Goal: Information Seeking & Learning: Learn about a topic

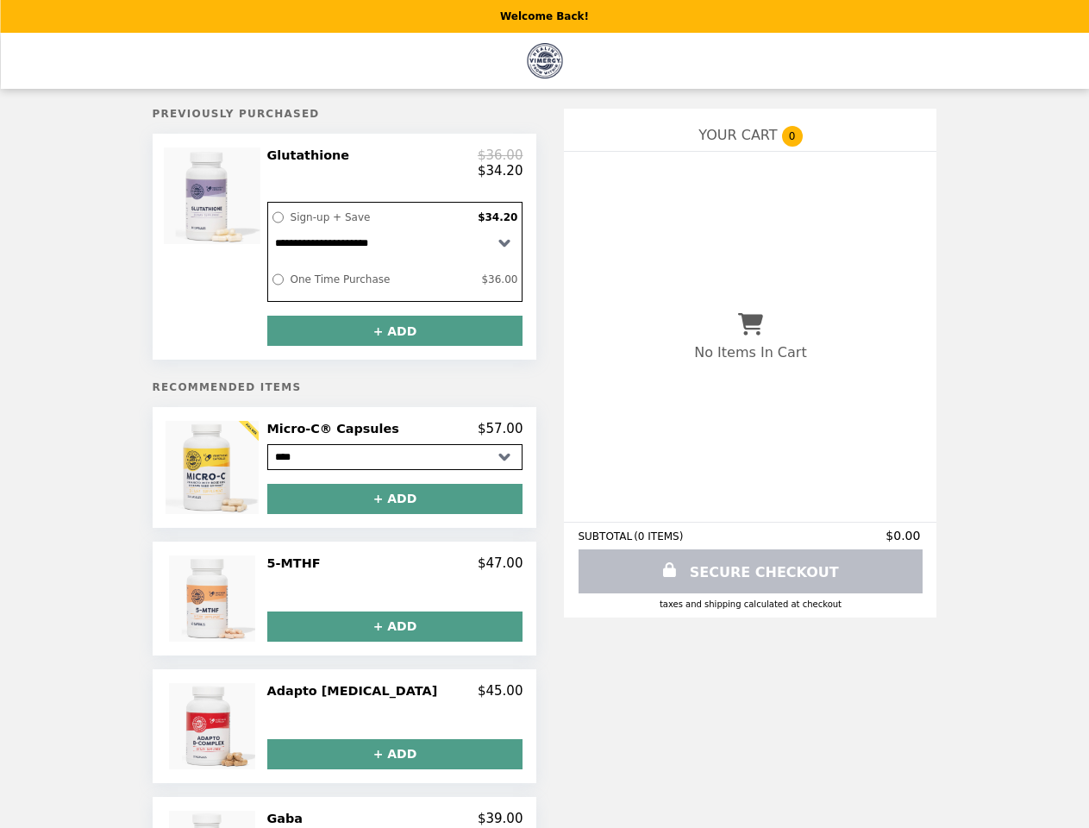
click at [238, 252] on div at bounding box center [214, 246] width 97 height 198
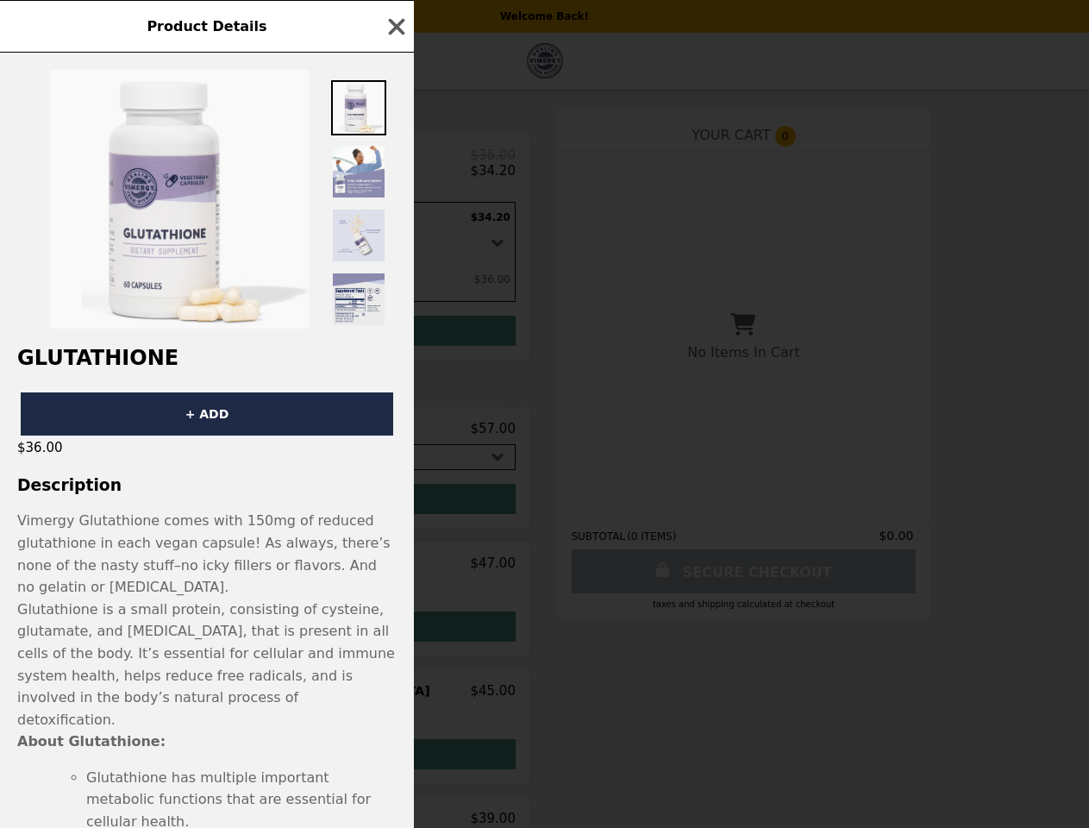
click at [395, 166] on div "Product Details Glutathione + ADD $36.00 Description Vimergy Glutathione comes …" at bounding box center [544, 414] width 1089 height 828
click at [395, 339] on div "Glutathione + ADD $36.00 Description Vimergy Glutathione comes with 150mg of re…" at bounding box center [207, 440] width 414 height 775
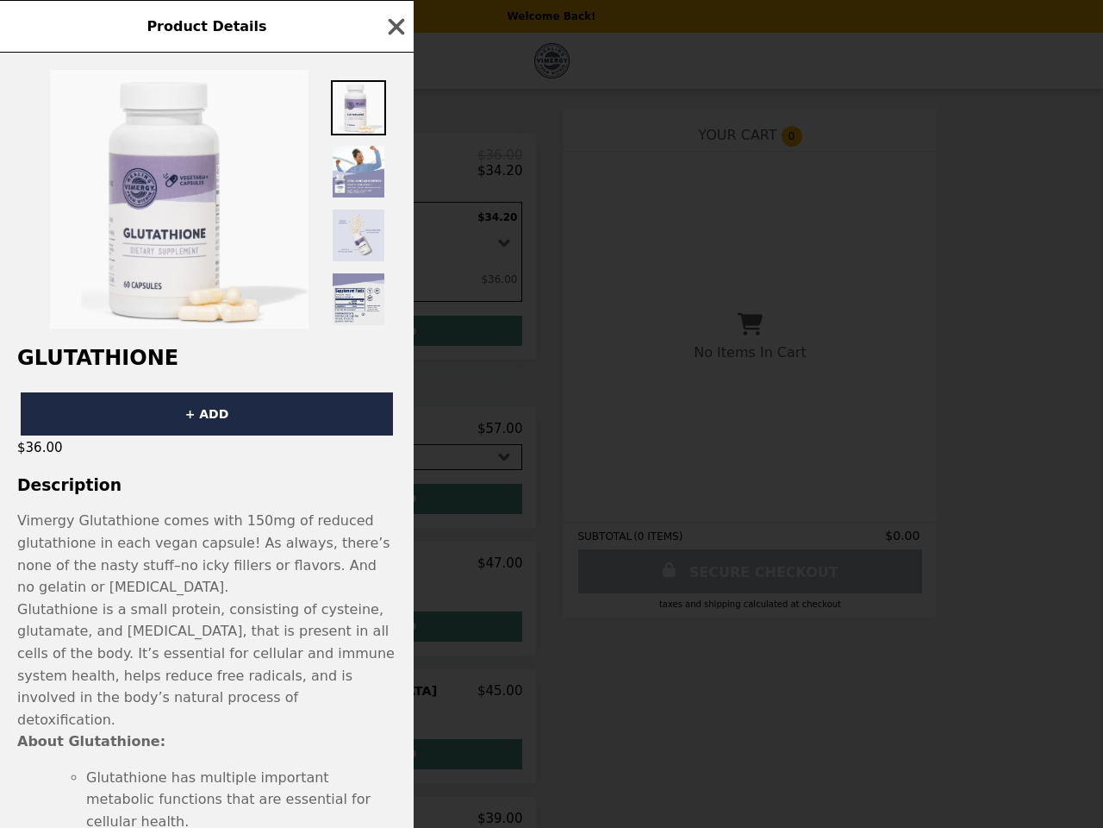
click at [238, 478] on div "Glutathione + ADD $36.00 Description Vimergy Glutathione comes with 150mg of re…" at bounding box center [207, 440] width 414 height 775
click at [395, 440] on div "$36.00" at bounding box center [207, 447] width 414 height 24
click at [395, 509] on div "Product Details Glutathione + ADD $36.00 Description Vimergy Glutathione comes …" at bounding box center [551, 414] width 1103 height 828
click at [238, 609] on span "Glutathione is a small protein, consisting of cysteine, glutamate, and [MEDICAL…" at bounding box center [206, 664] width 378 height 127
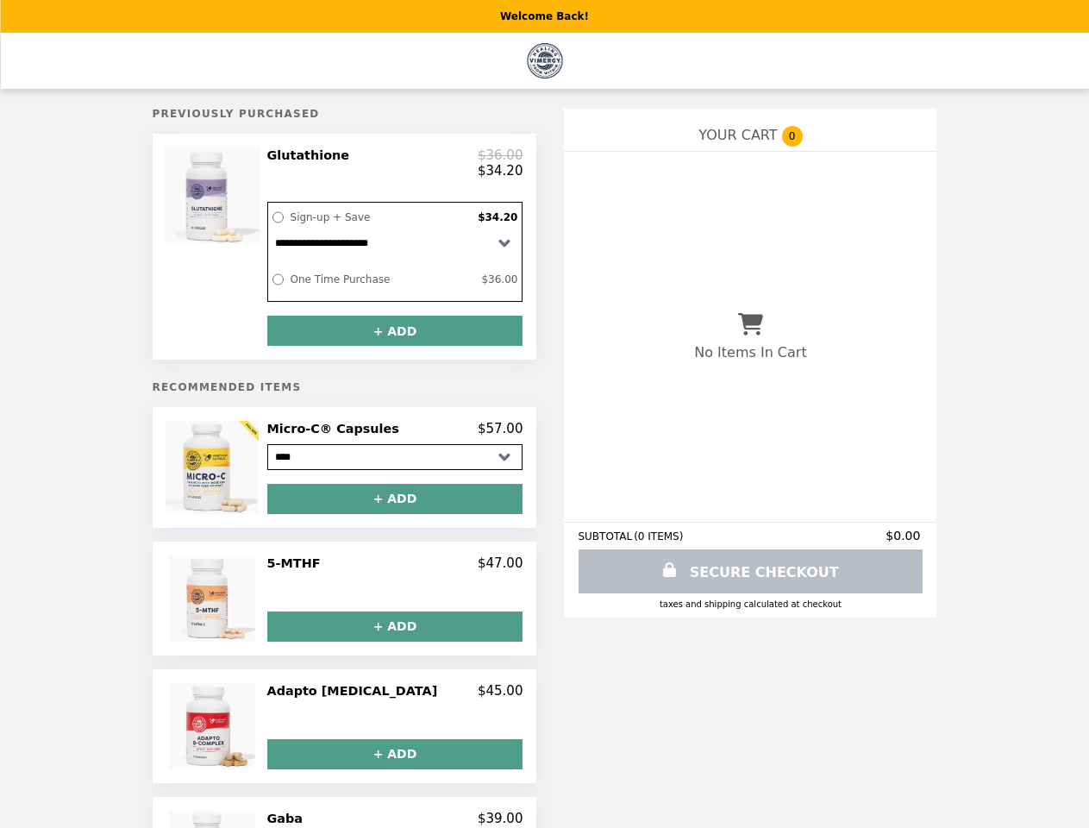
click at [395, 571] on div "5-MTHF $47.00" at bounding box center [395, 563] width 256 height 16
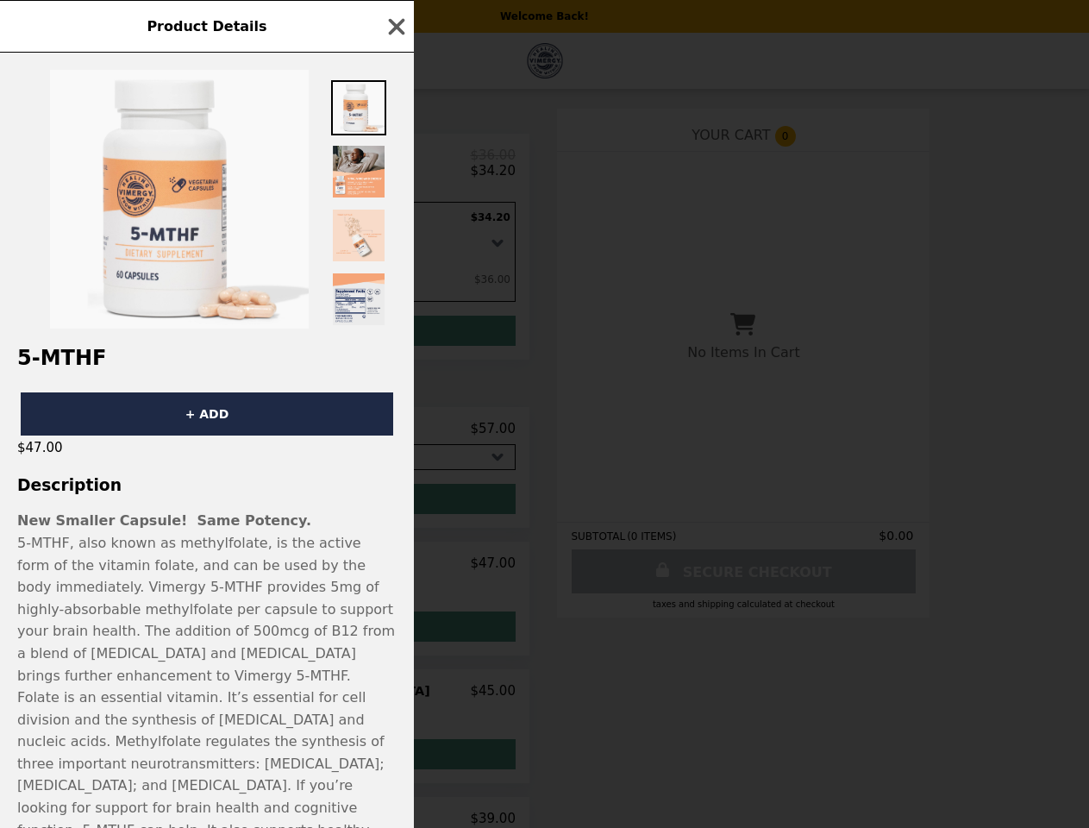
click at [395, 637] on div "Product Details 5-MTHF + ADD $47.00 Description New Smaller Capsule! Same Poten…" at bounding box center [544, 414] width 1089 height 828
click at [238, 737] on div "Product Details 5-MTHF + ADD $47.00 Description New Smaller Capsule! Same Poten…" at bounding box center [544, 414] width 1089 height 828
